Goal: Task Accomplishment & Management: Use online tool/utility

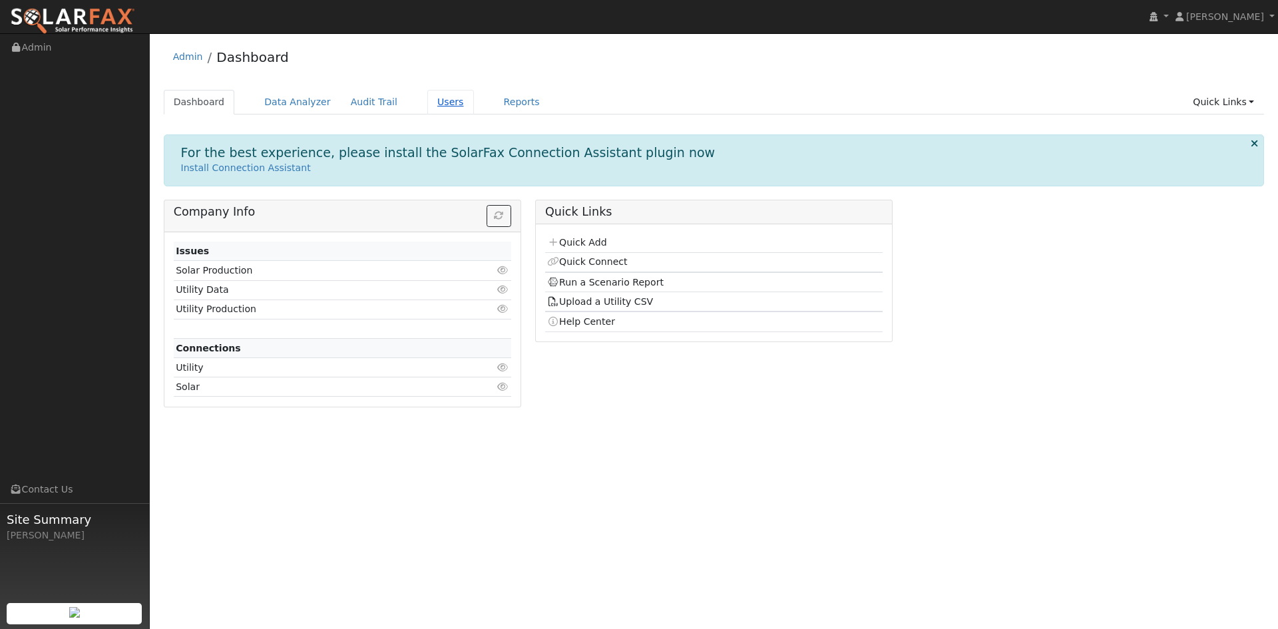
click at [474, 103] on link "Users" at bounding box center [450, 102] width 47 height 25
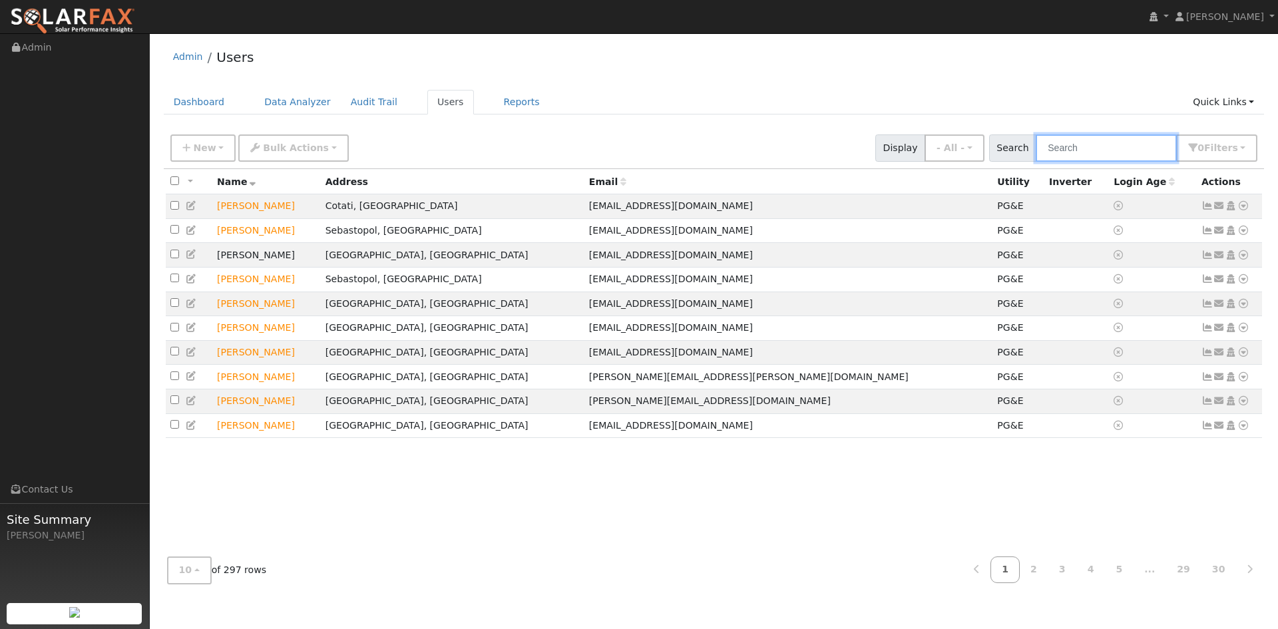
click at [1054, 162] on input "text" at bounding box center [1106, 147] width 141 height 27
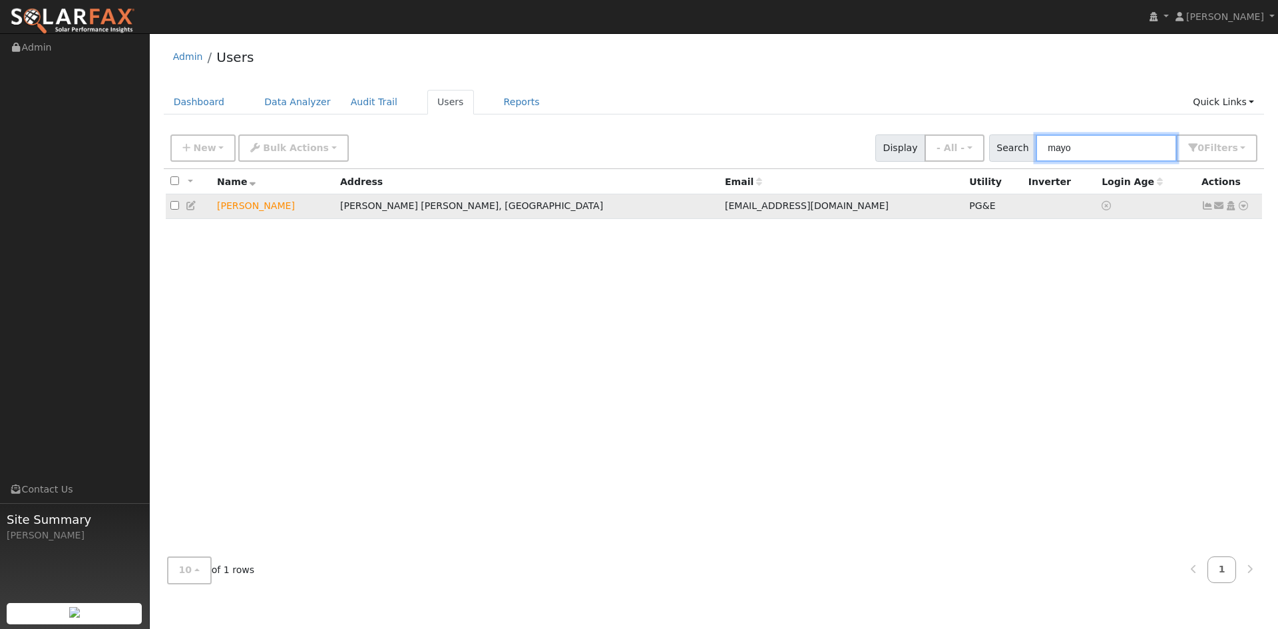
type input "mayo"
click at [1237, 210] on icon at bounding box center [1243, 205] width 12 height 9
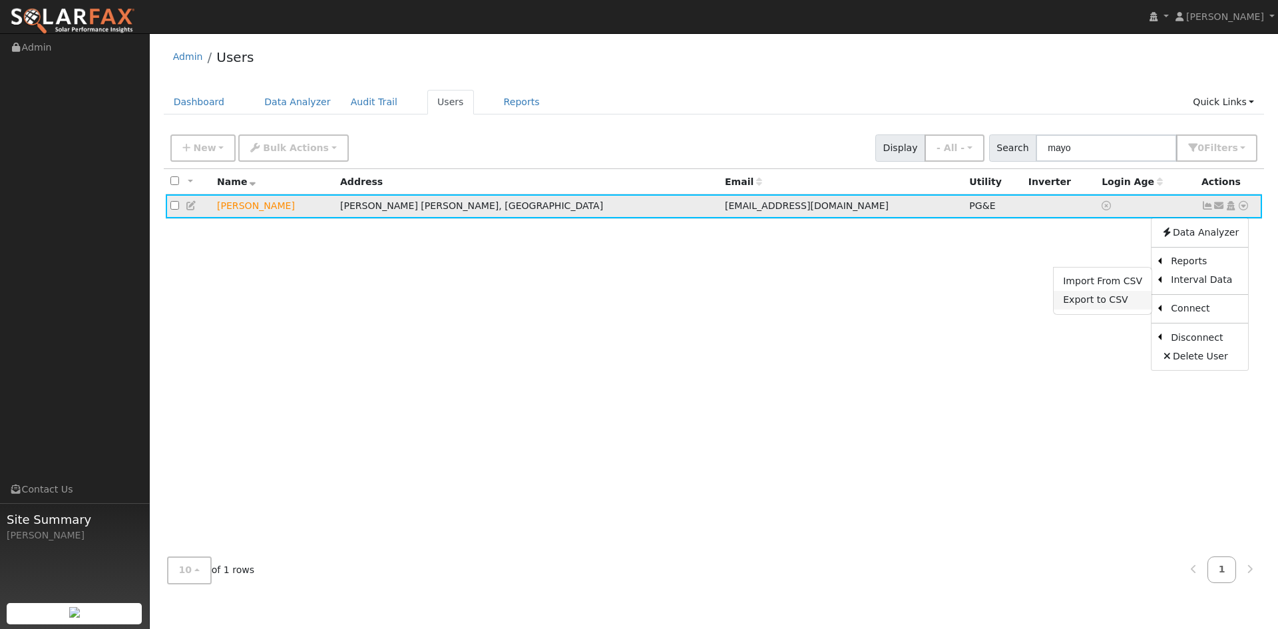
click at [1080, 309] on link "Export to CSV" at bounding box center [1103, 300] width 98 height 19
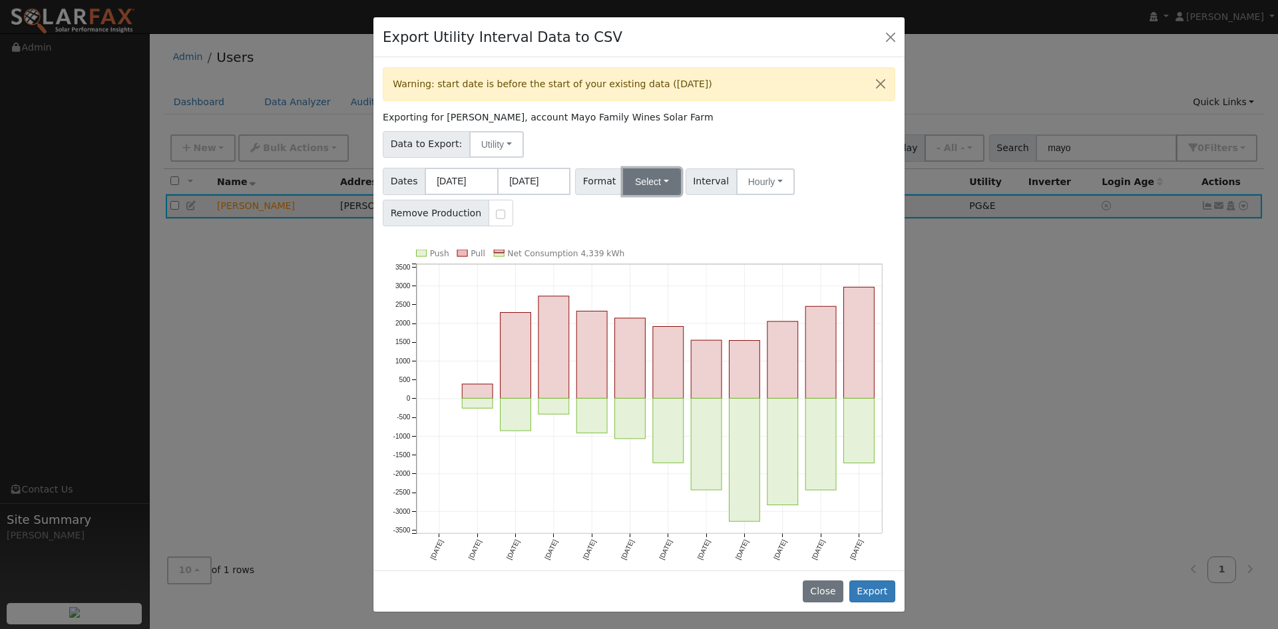
click at [674, 195] on button "Select" at bounding box center [652, 181] width 58 height 27
click at [680, 361] on link "Solargraf" at bounding box center [677, 352] width 95 height 19
click at [863, 586] on button "Export" at bounding box center [872, 591] width 46 height 23
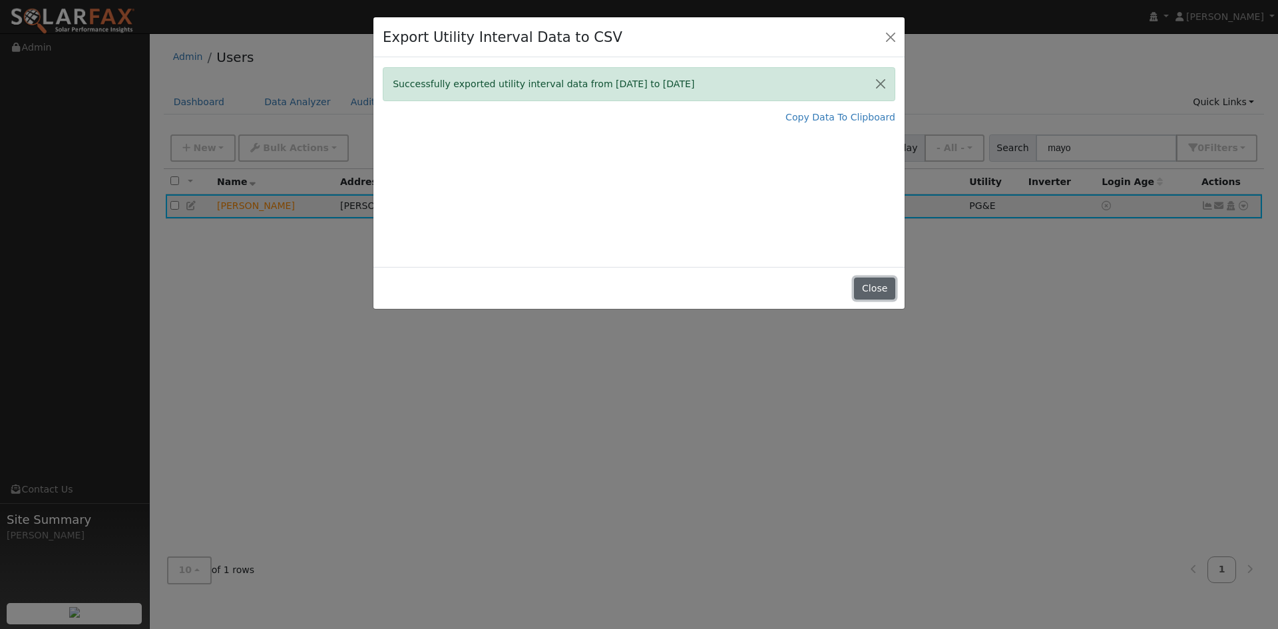
click at [864, 300] on button "Close" at bounding box center [874, 289] width 41 height 23
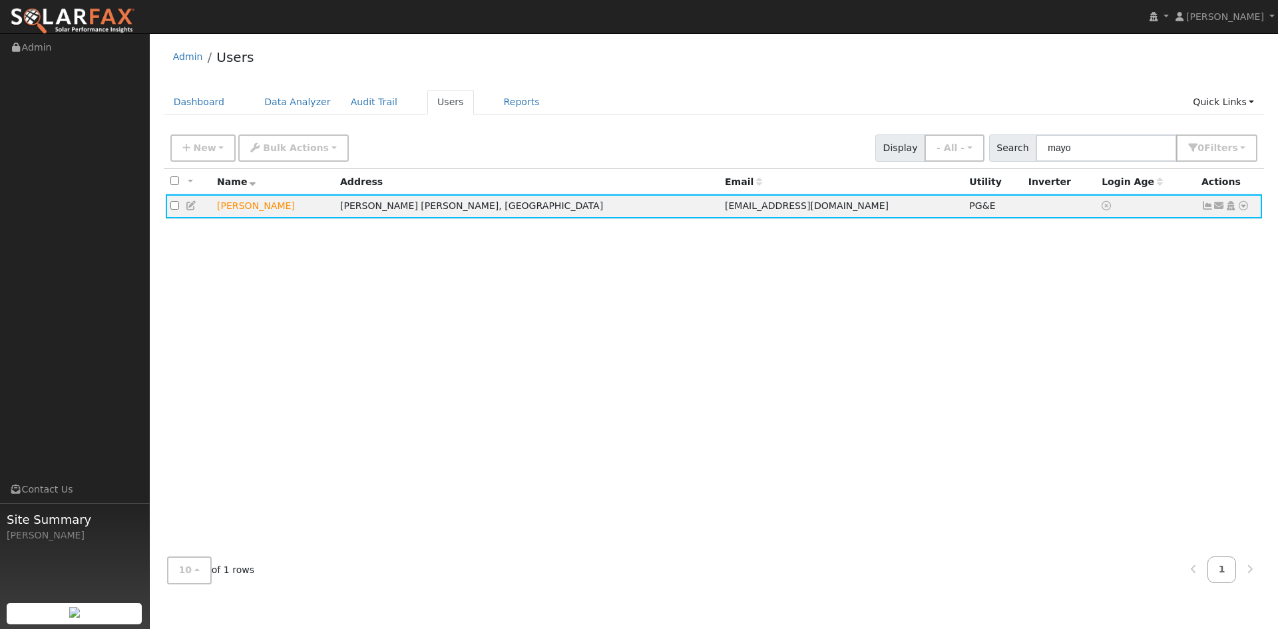
click at [1046, 439] on div "All None All on page None on page Name Address Email Utility Inverter Login Age…" at bounding box center [714, 357] width 1101 height 377
